Goal: Information Seeking & Learning: Check status

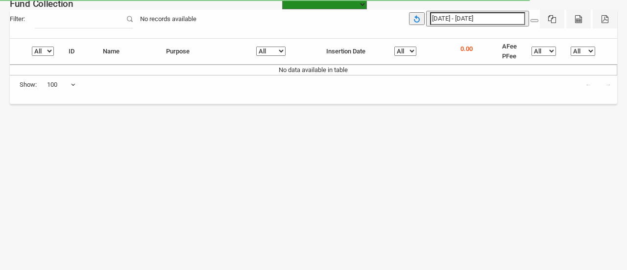
select select
select select "100"
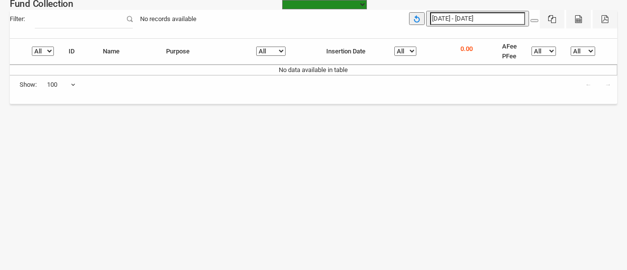
type input "[DATE]"
type input "07-10-2025"
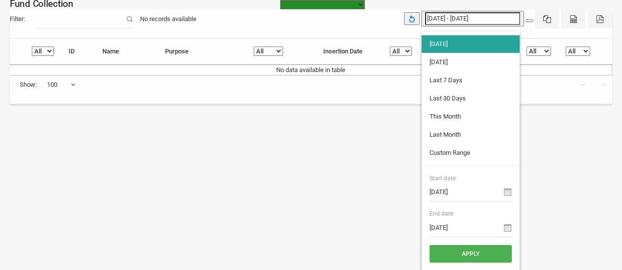
click at [461, 22] on input "[DATE] - [DATE]" at bounding box center [472, 18] width 95 height 13
type input "06-10-2025"
click at [461, 63] on li "[DATE]" at bounding box center [471, 62] width 98 height 18
type input "[DATE] - [DATE]"
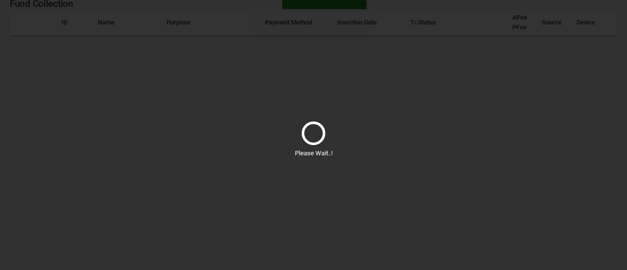
select select
select select "100"
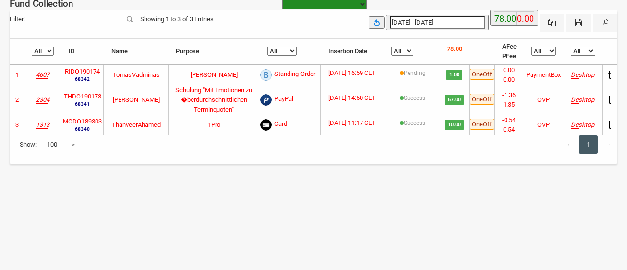
type input "[DATE]"
type input "06-10-2025"
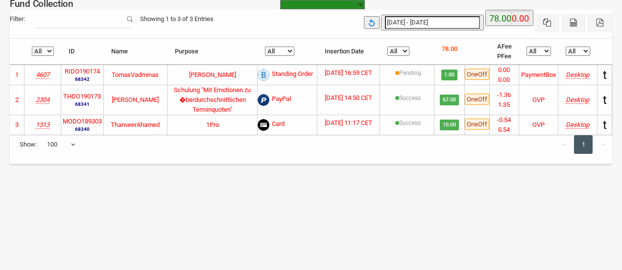
click at [424, 22] on input "06-10-2025 - 06-10-2025" at bounding box center [432, 22] width 95 height 13
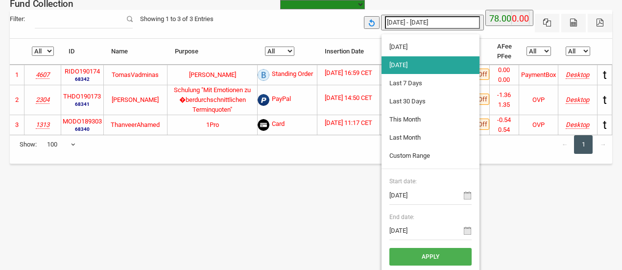
type input "07-10-2025"
click at [426, 46] on li "[DATE]" at bounding box center [431, 47] width 98 height 18
type input "[DATE] - [DATE]"
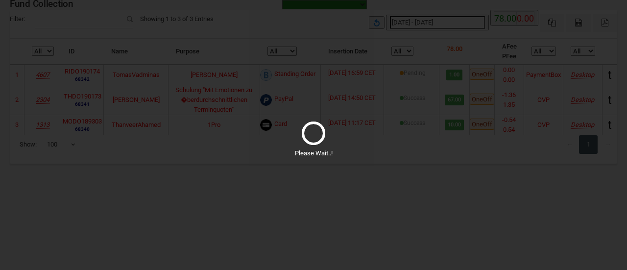
select select
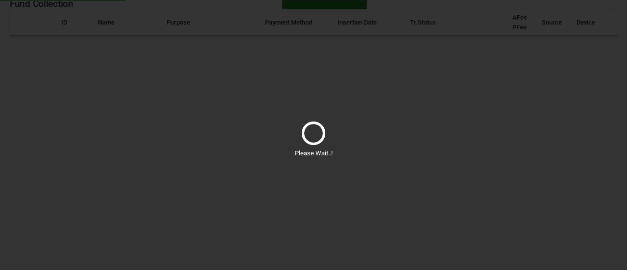
select select "100"
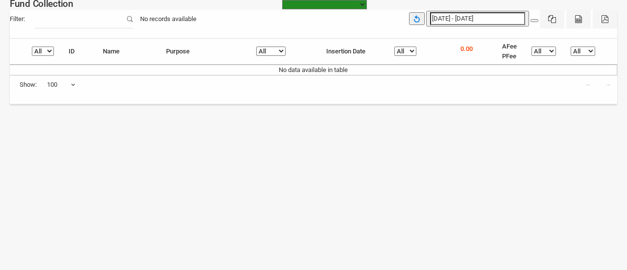
type input "07-10-2025"
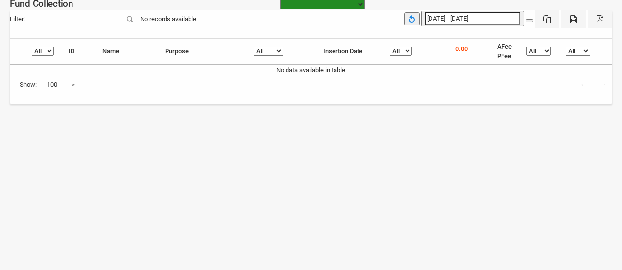
click at [455, 15] on input "[DATE] - [DATE]" at bounding box center [472, 18] width 95 height 13
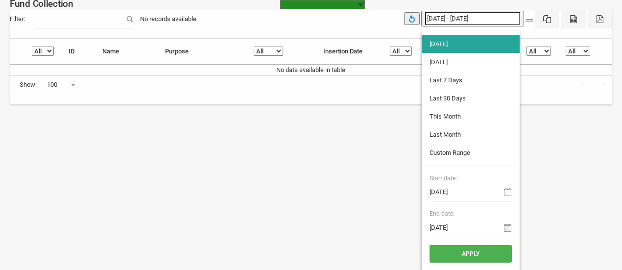
type input "06-10-2025"
click at [471, 61] on li "[DATE]" at bounding box center [471, 62] width 98 height 18
type input "06-10-2025 - 06-10-2025"
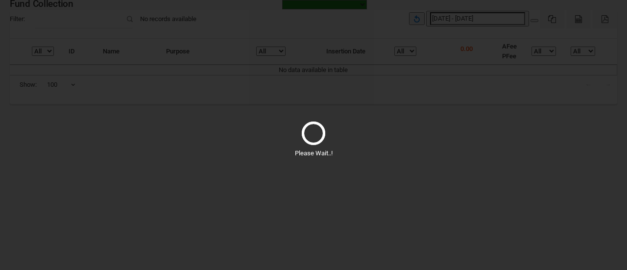
select select
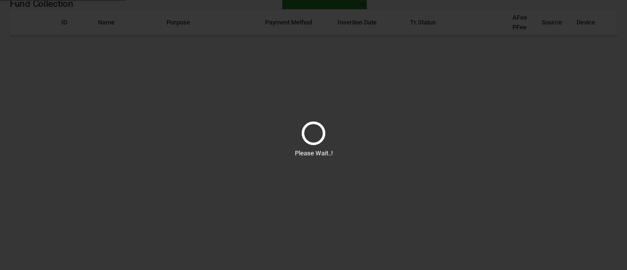
select select "100"
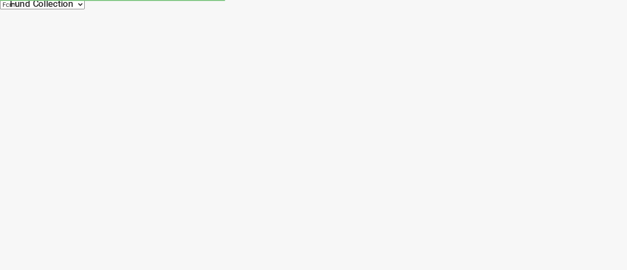
select select "https://subscription.myfundbox.com"
select select "100"
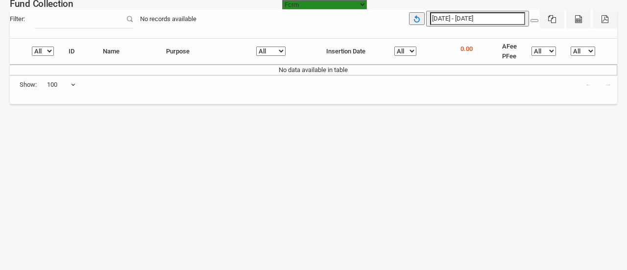
click at [356, 6] on select "Fcrm Fcrm Recurring Subscription Subscription Recurring Sandbox Musaid ([DOMAIN…" at bounding box center [324, 4] width 85 height 9
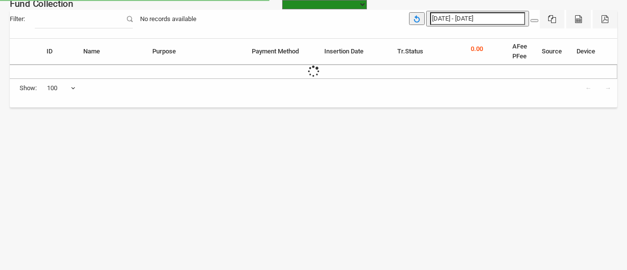
select select
select select "100"
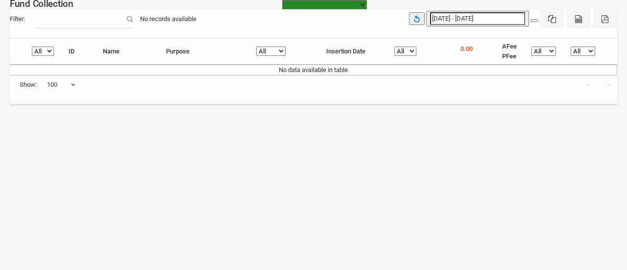
click at [320, 3] on select "Fcrm Fcrm Recurring Subscription Subscription Recurring Sandbox Musaid (spenden…" at bounding box center [324, 4] width 85 height 9
select select "https://recurring.myfundbox.com"
click at [282, 0] on select "Fcrm Fcrm Recurring Subscription Subscription Recurring Sandbox Musaid (spenden…" at bounding box center [324, 4] width 85 height 9
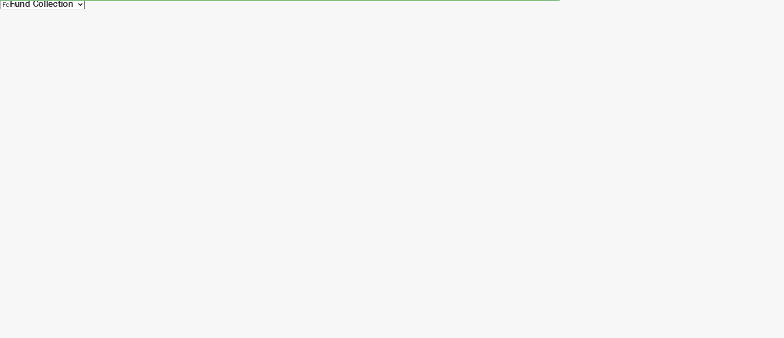
select select "100"
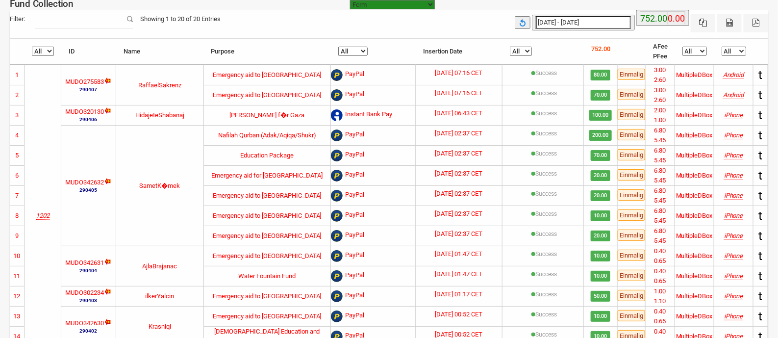
type input "07-10-2025"
click at [568, 24] on input "[DATE] - [DATE]" at bounding box center [583, 22] width 95 height 13
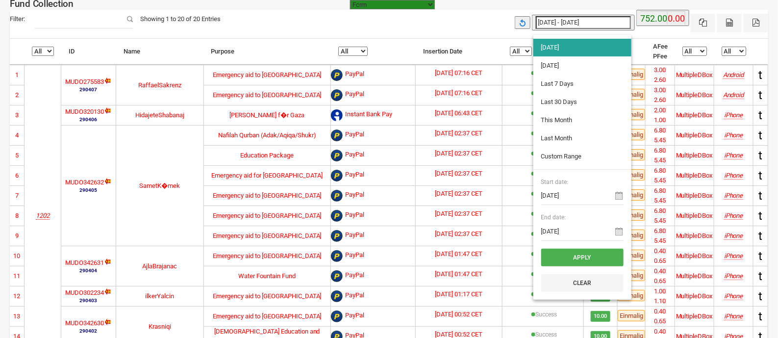
type input "06-10-2025"
click at [563, 62] on li "[DATE]" at bounding box center [582, 66] width 98 height 18
type input "06-10-2025 - 06-10-2025"
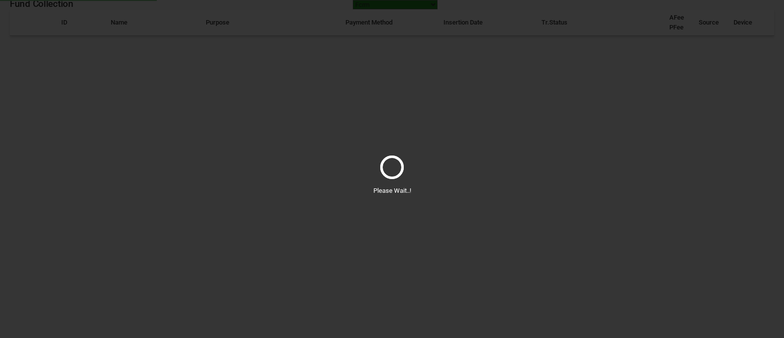
select select "100"
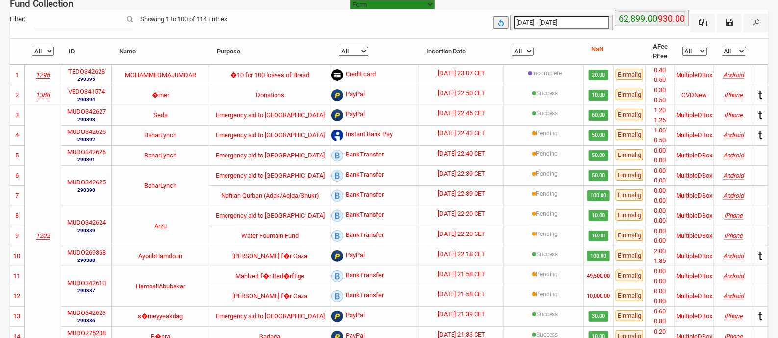
click at [45, 51] on select "All 1888 1202 1296 1388 1466 1830" at bounding box center [43, 51] width 22 height 9
select select "1296"
click at [32, 47] on select "All 1888 1202 1296 1388 1466 1830" at bounding box center [43, 51] width 22 height 9
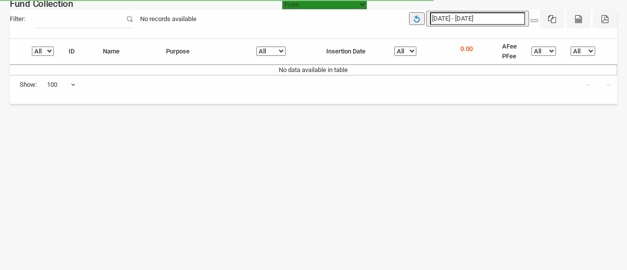
select select "[URL][DOMAIN_NAME]"
select select "100"
click at [343, 5] on select "Fcrm Fcrm Recurring Subscription Subscription Recurring Sandbox Musaid ([DOMAIN…" at bounding box center [324, 4] width 85 height 9
select select "[URL][DOMAIN_NAME]"
click at [282, 0] on select "Fcrm Fcrm Recurring Subscription Subscription Recurring Sandbox Musaid ([DOMAIN…" at bounding box center [324, 4] width 85 height 9
